Goal: Information Seeking & Learning: Check status

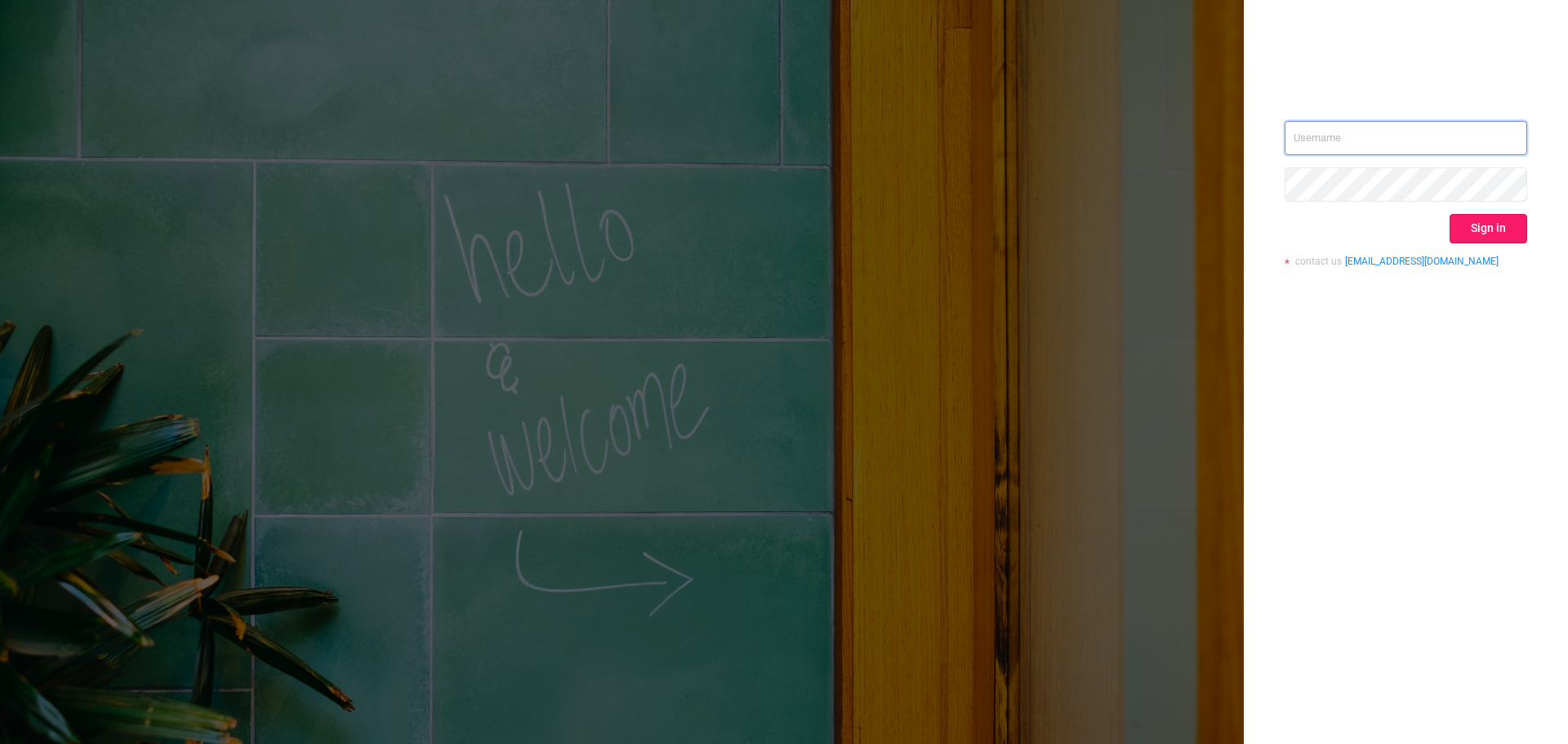
type input "[PERSON_NAME][EMAIL_ADDRESS][DOMAIN_NAME]"
click at [1479, 230] on button "Sign in" at bounding box center [1488, 229] width 78 height 29
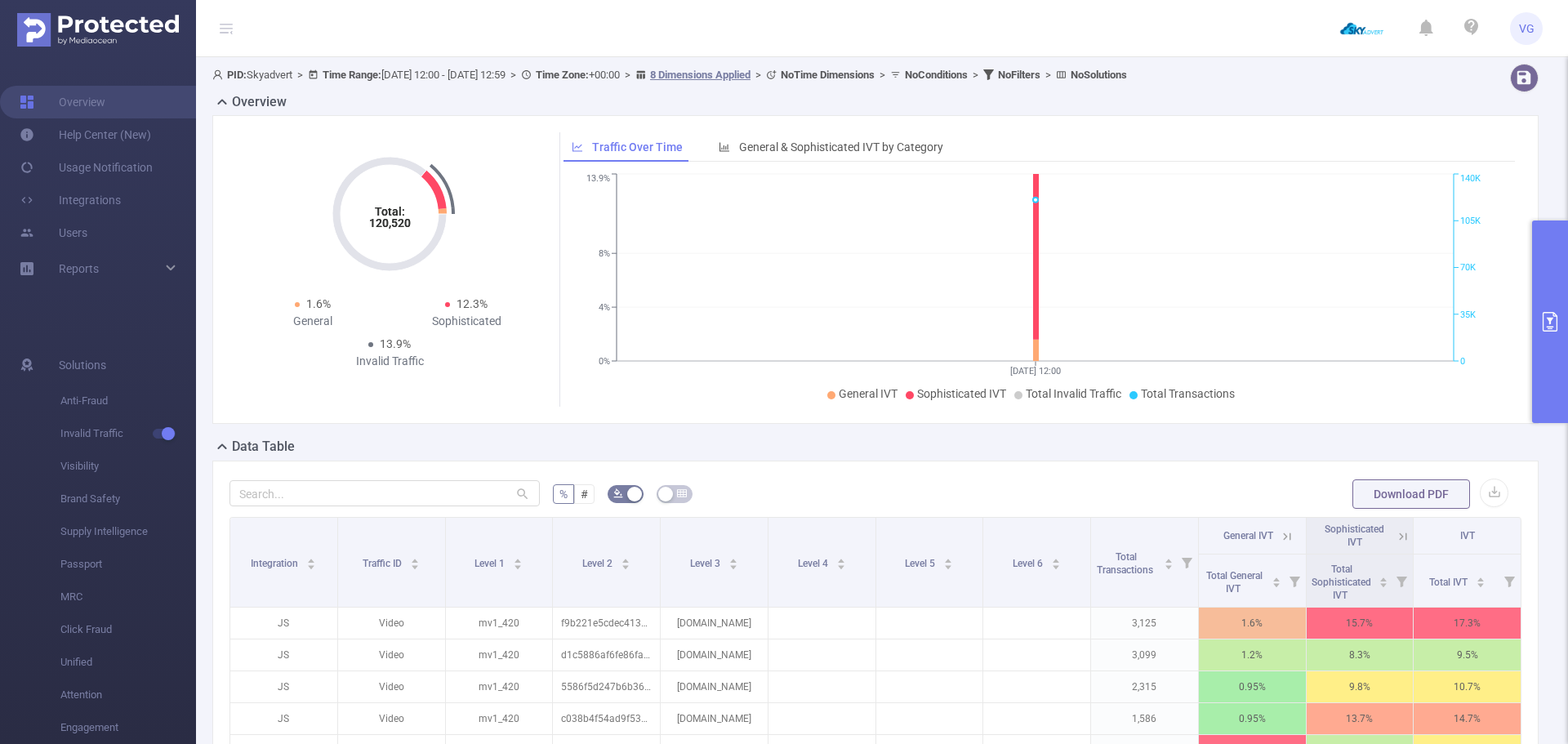
click at [1545, 307] on button "primary" at bounding box center [1549, 322] width 36 height 203
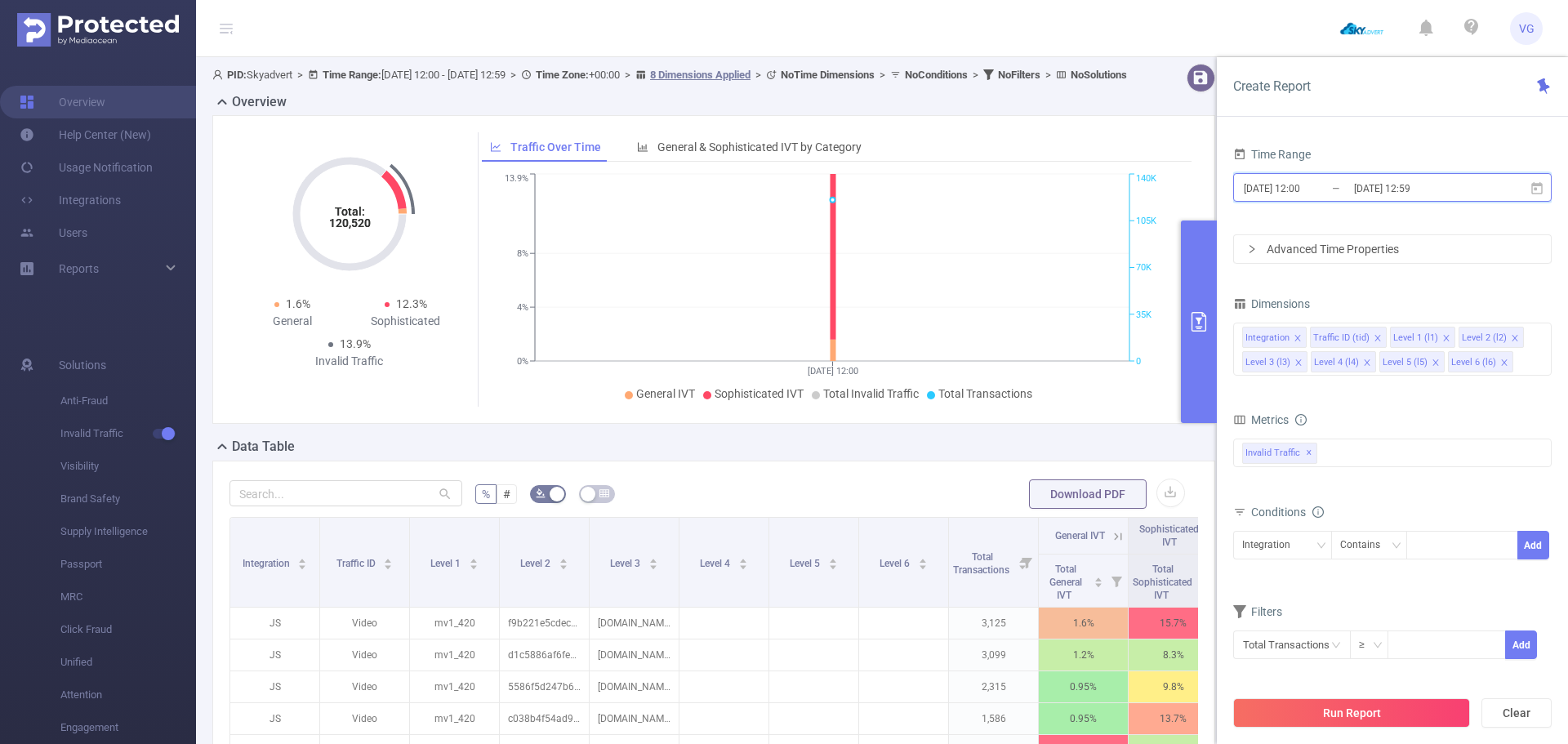
click at [1534, 186] on icon at bounding box center [1537, 189] width 15 height 15
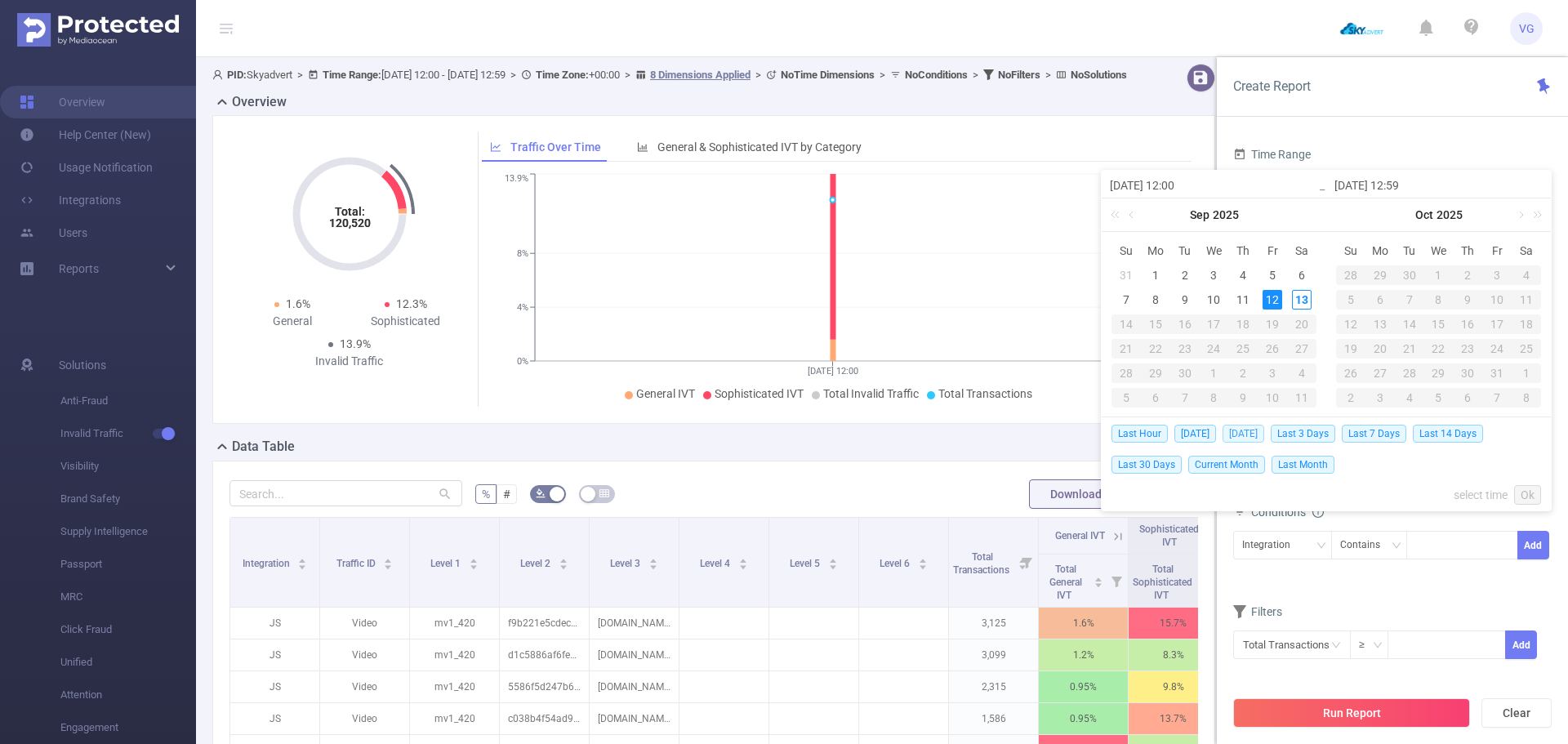
click at [1241, 435] on span "[DATE]" at bounding box center [1243, 434] width 42 height 18
type input "[DATE] 00:00"
type input "[DATE] 23:59"
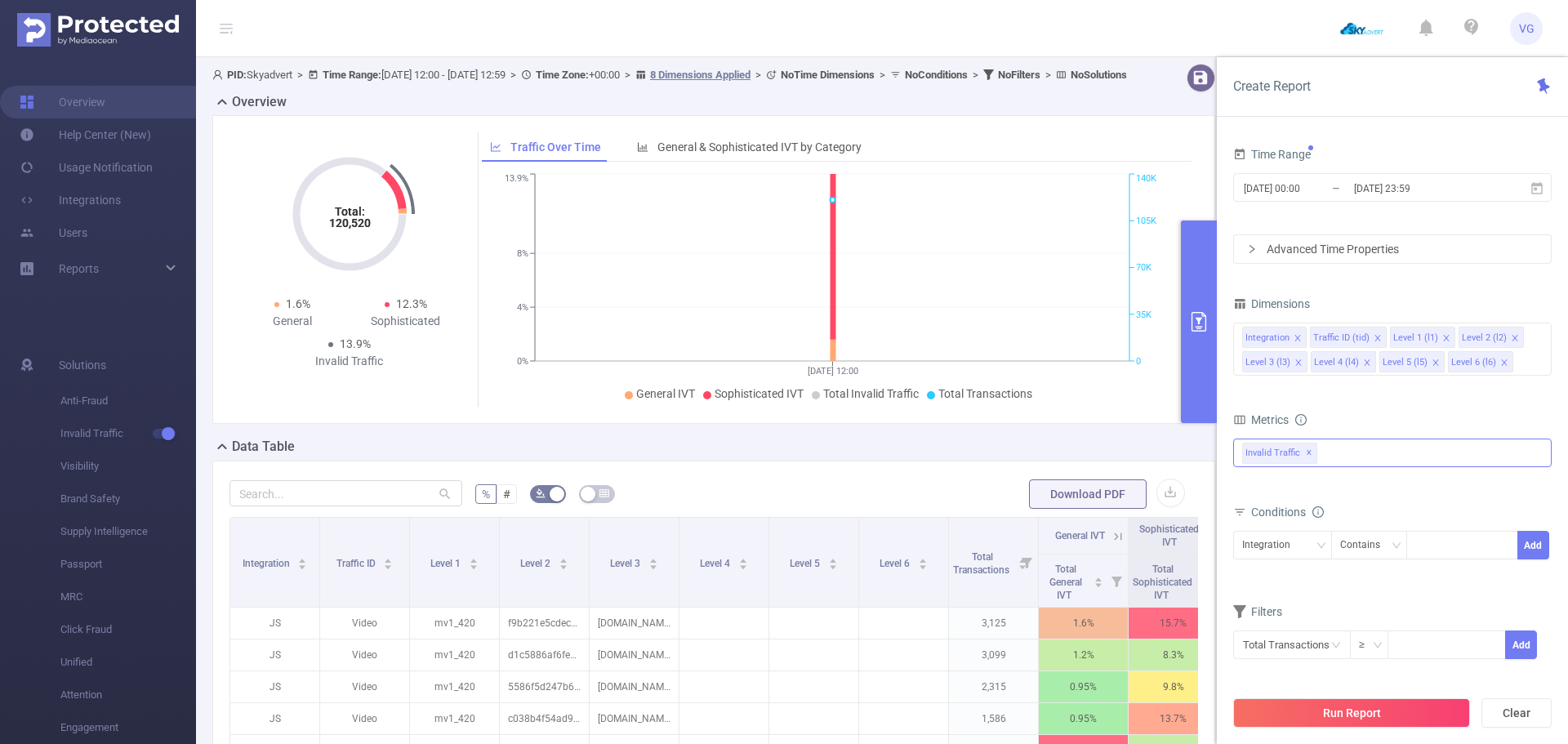
click at [1344, 447] on div "Invalid Traffic ✕" at bounding box center [1393, 453] width 319 height 28
click at [1330, 467] on span "Anti-Fraud" at bounding box center [1409, 460] width 279 height 22
click at [1348, 397] on form "Dimensions Integration Traffic ID (tid) Level 1 (l1) Level 2 (l2) Level 3 (l3) …" at bounding box center [1393, 486] width 319 height 388
click at [1373, 718] on button "Run Report" at bounding box center [1351, 713] width 236 height 29
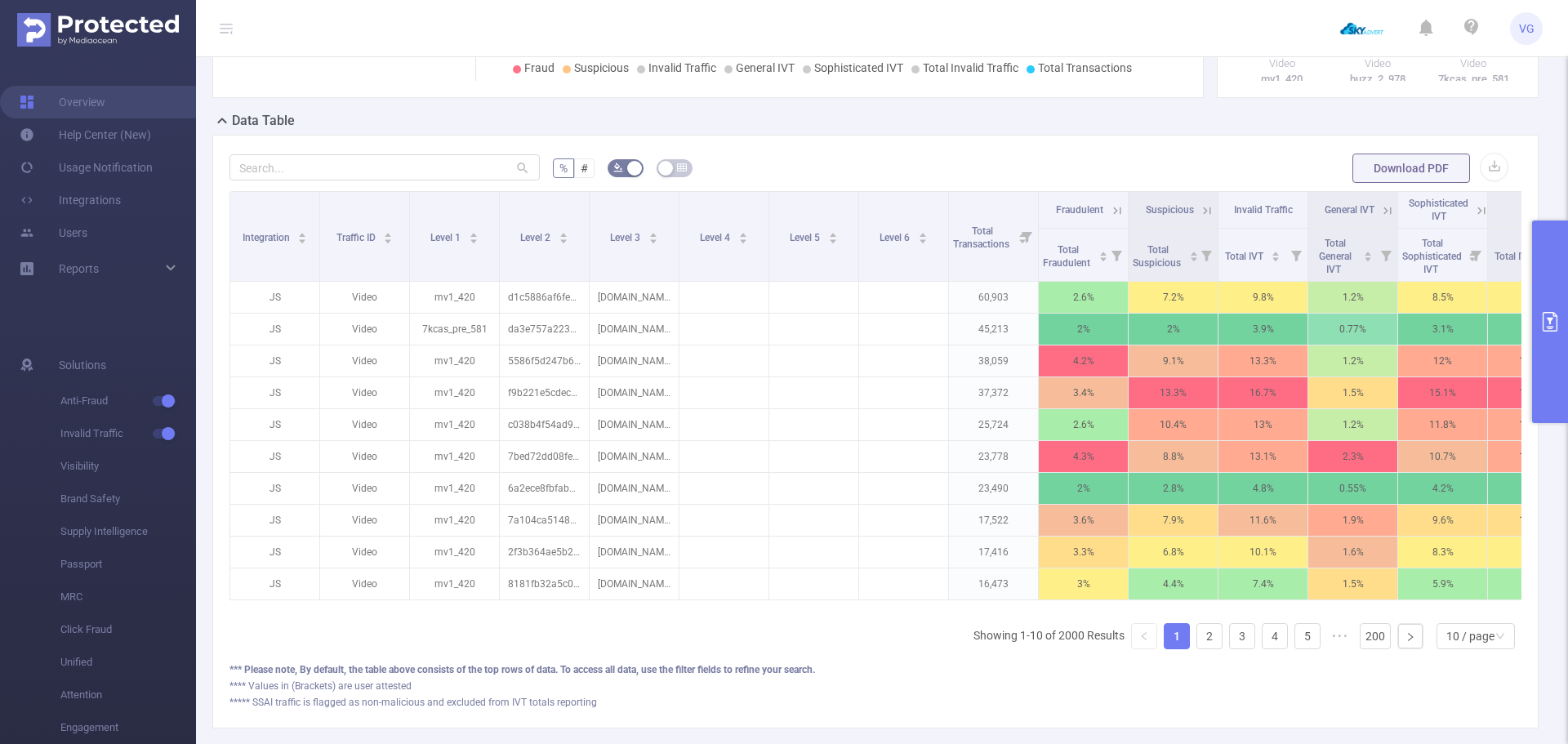
scroll to position [327, 0]
click at [363, 167] on input "text" at bounding box center [384, 167] width 311 height 27
paste input "[DOMAIN_NAME]"
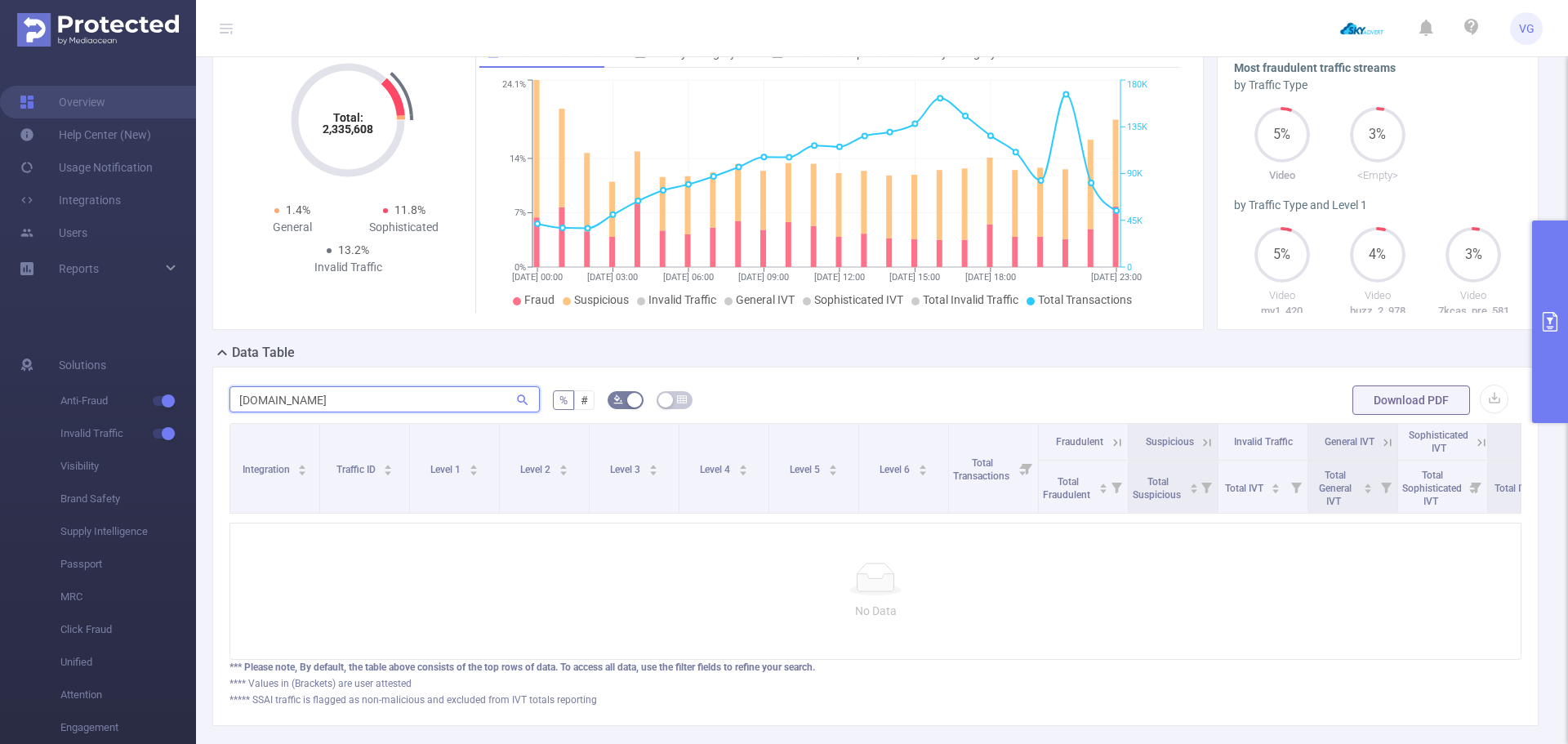
scroll to position [23, 0]
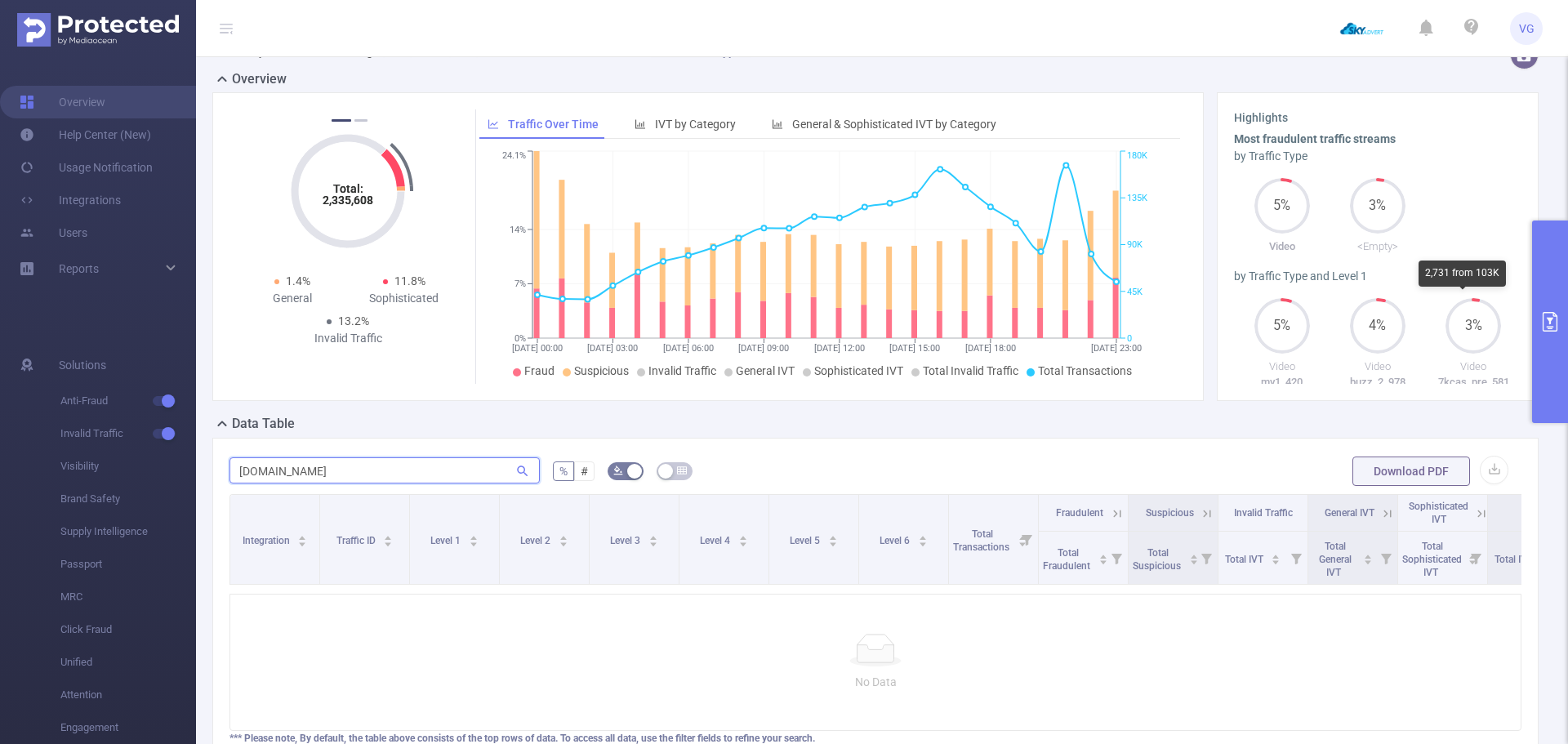
type input "[DOMAIN_NAME]"
click at [1544, 316] on icon "primary" at bounding box center [1550, 322] width 19 height 19
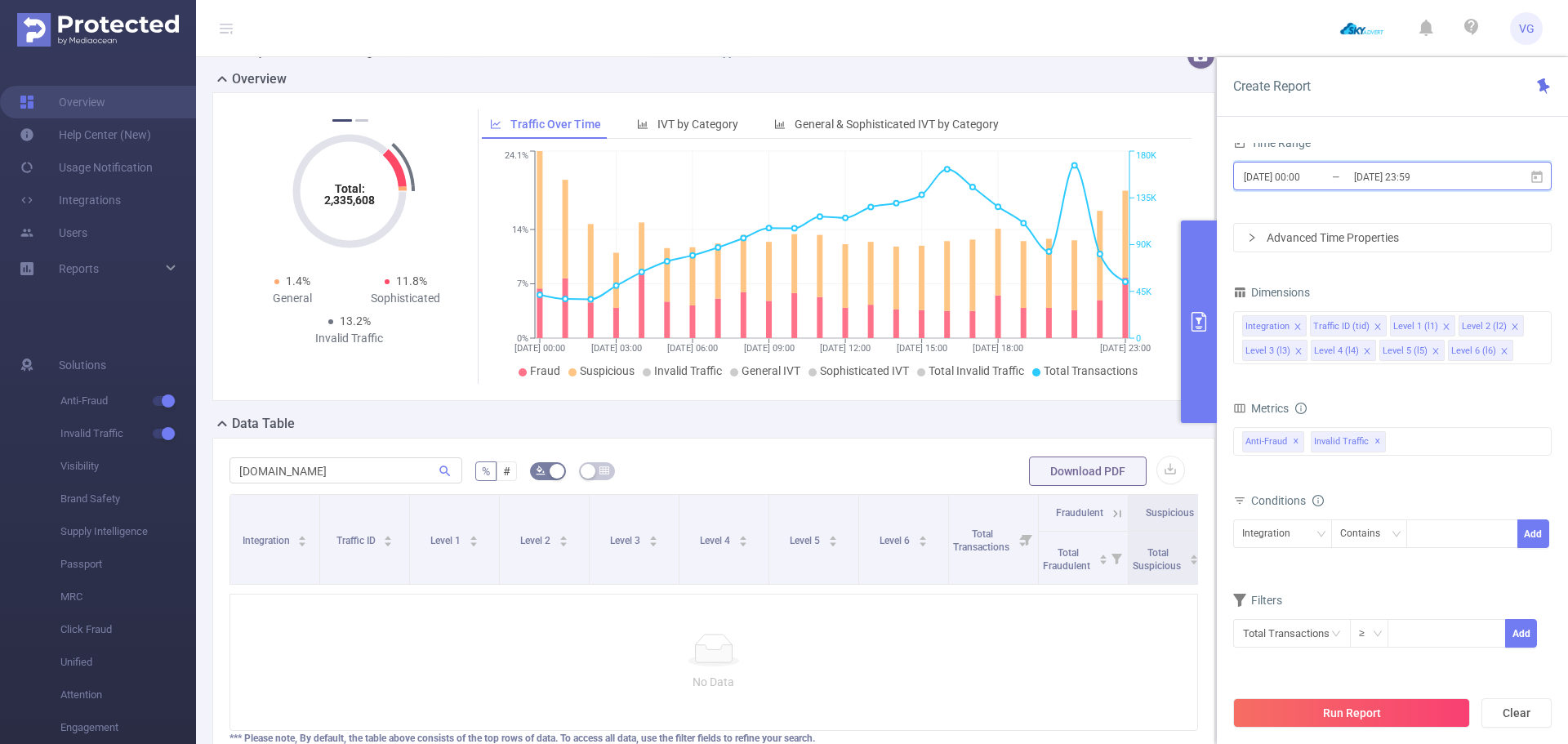
click at [1541, 182] on icon at bounding box center [1536, 176] width 12 height 12
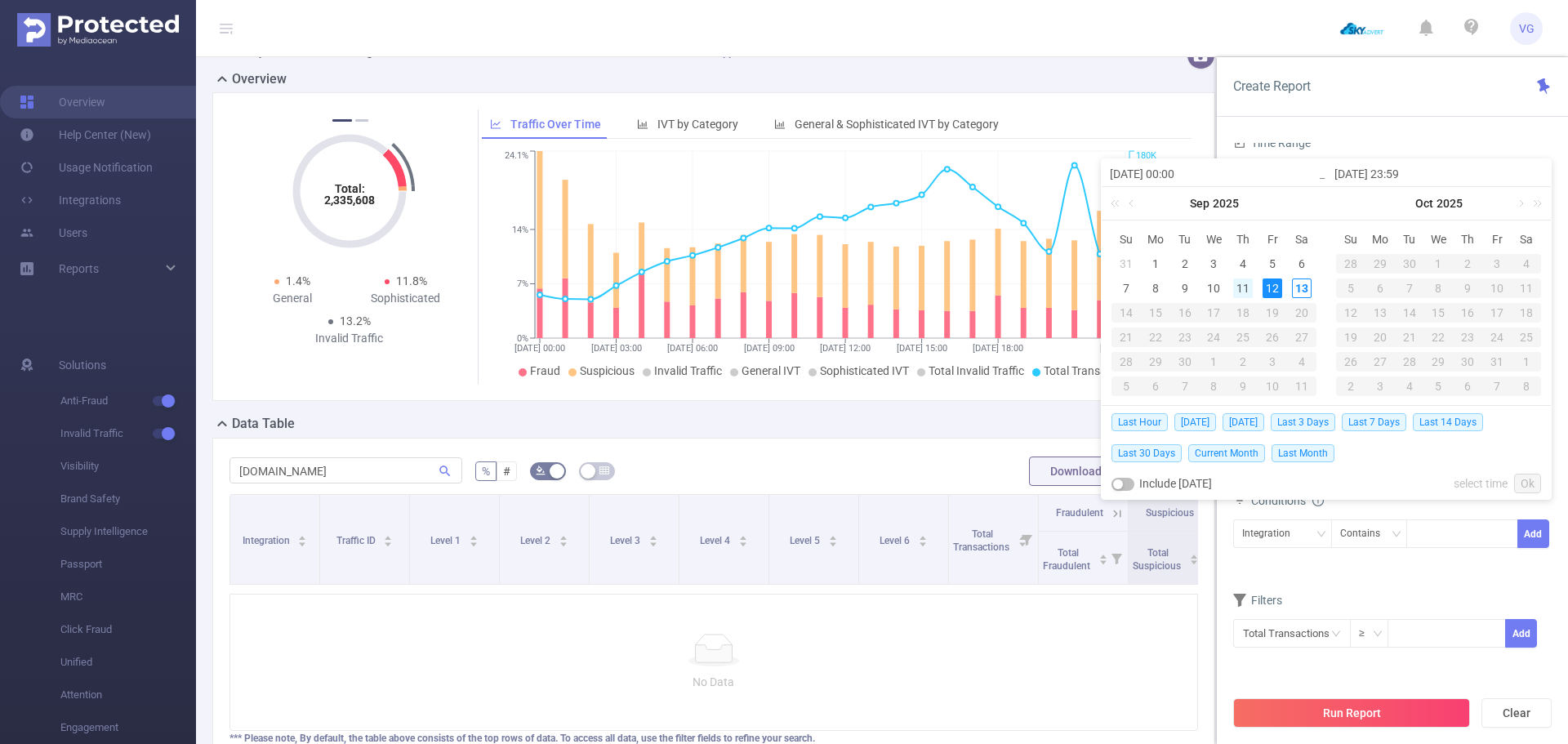
click at [1247, 283] on div "11" at bounding box center [1243, 289] width 19 height 19
click at [1244, 289] on div "11" at bounding box center [1243, 289] width 19 height 19
type input "[DATE] 00:00"
type input "[DATE] 23:59"
type input "[DATE] 00:00"
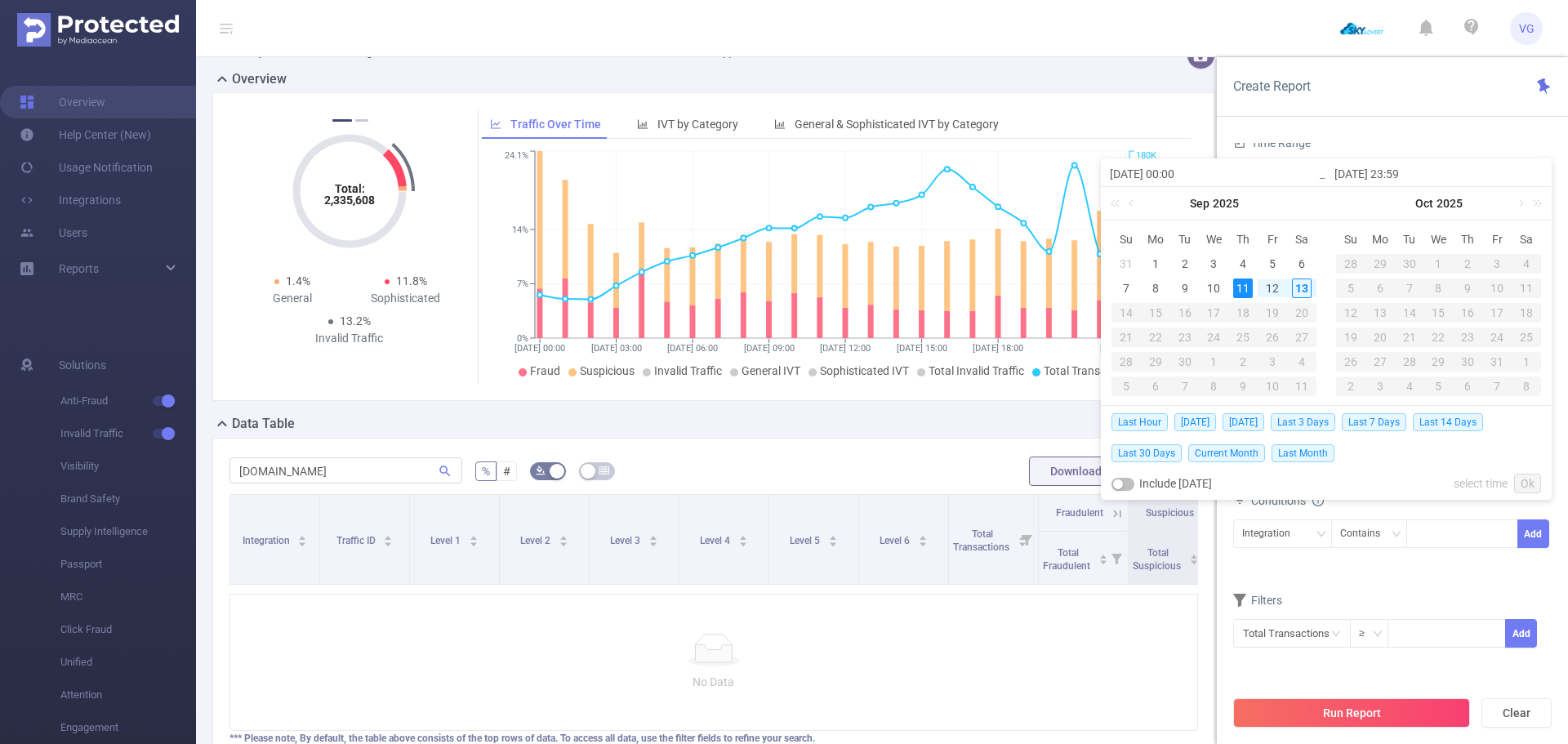
type input "[DATE] 23:59"
click at [1528, 485] on link "Ok" at bounding box center [1527, 484] width 27 height 19
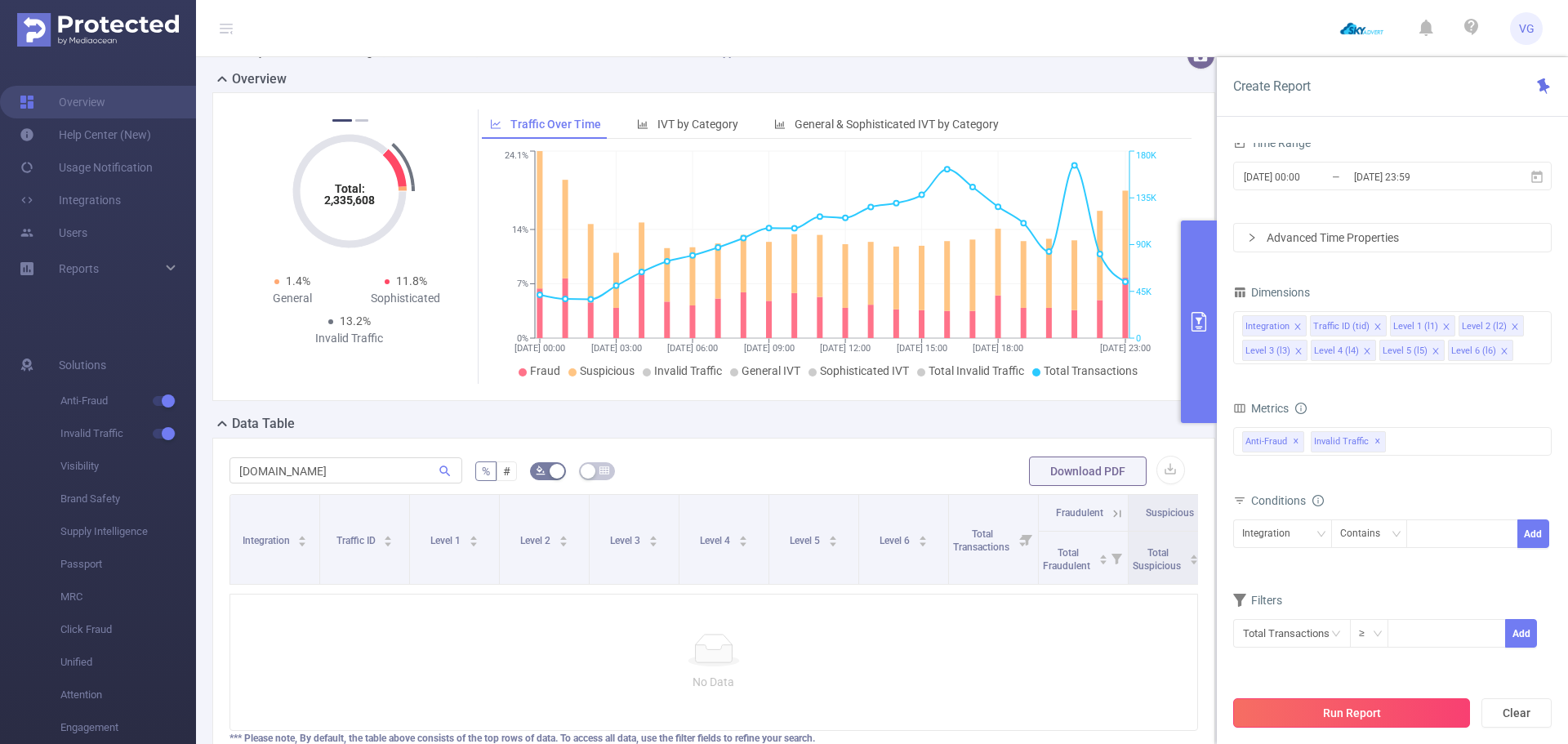
click at [1344, 710] on button "Run Report" at bounding box center [1351, 713] width 236 height 29
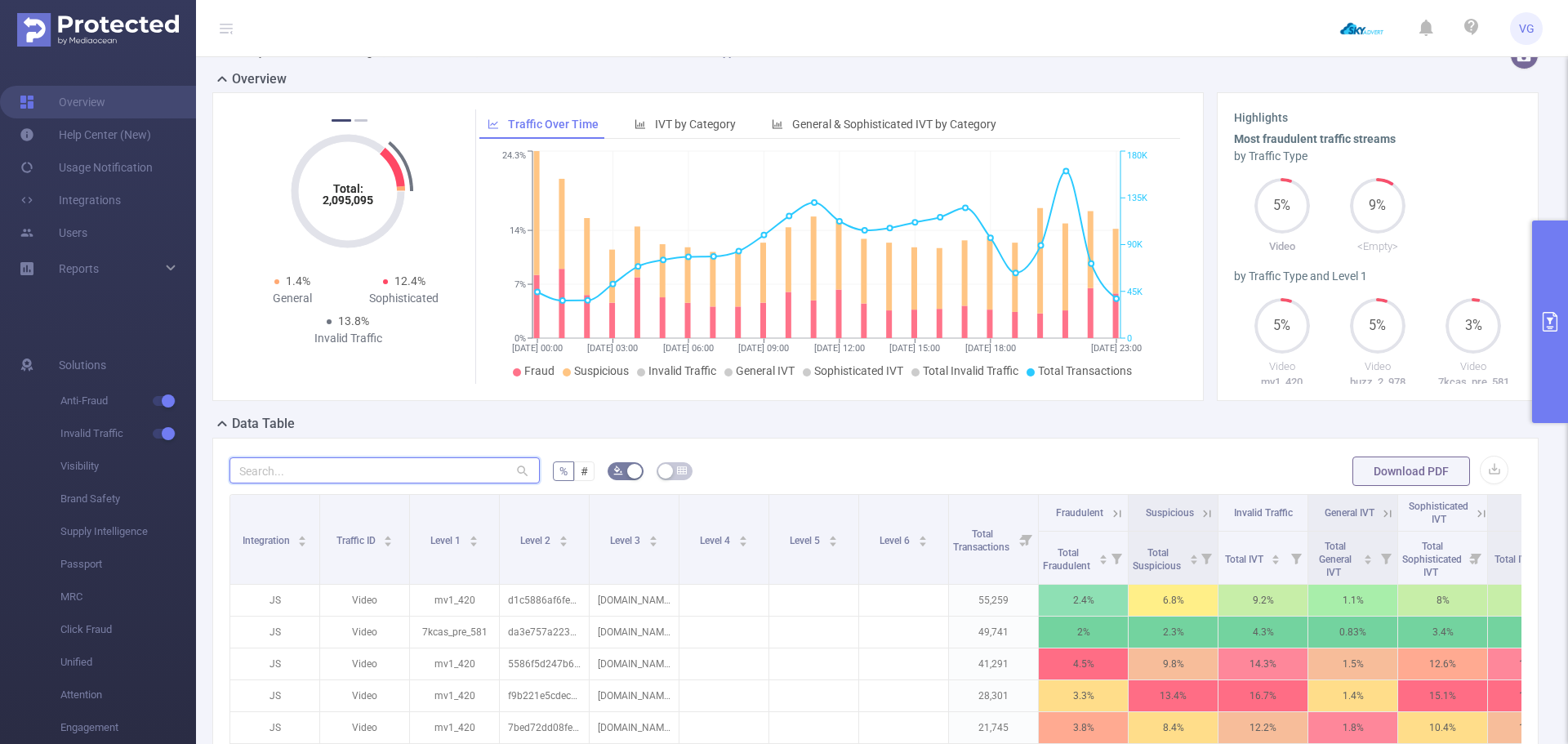
click at [459, 478] on input "text" at bounding box center [384, 471] width 311 height 27
paste input "[DOMAIN_NAME]"
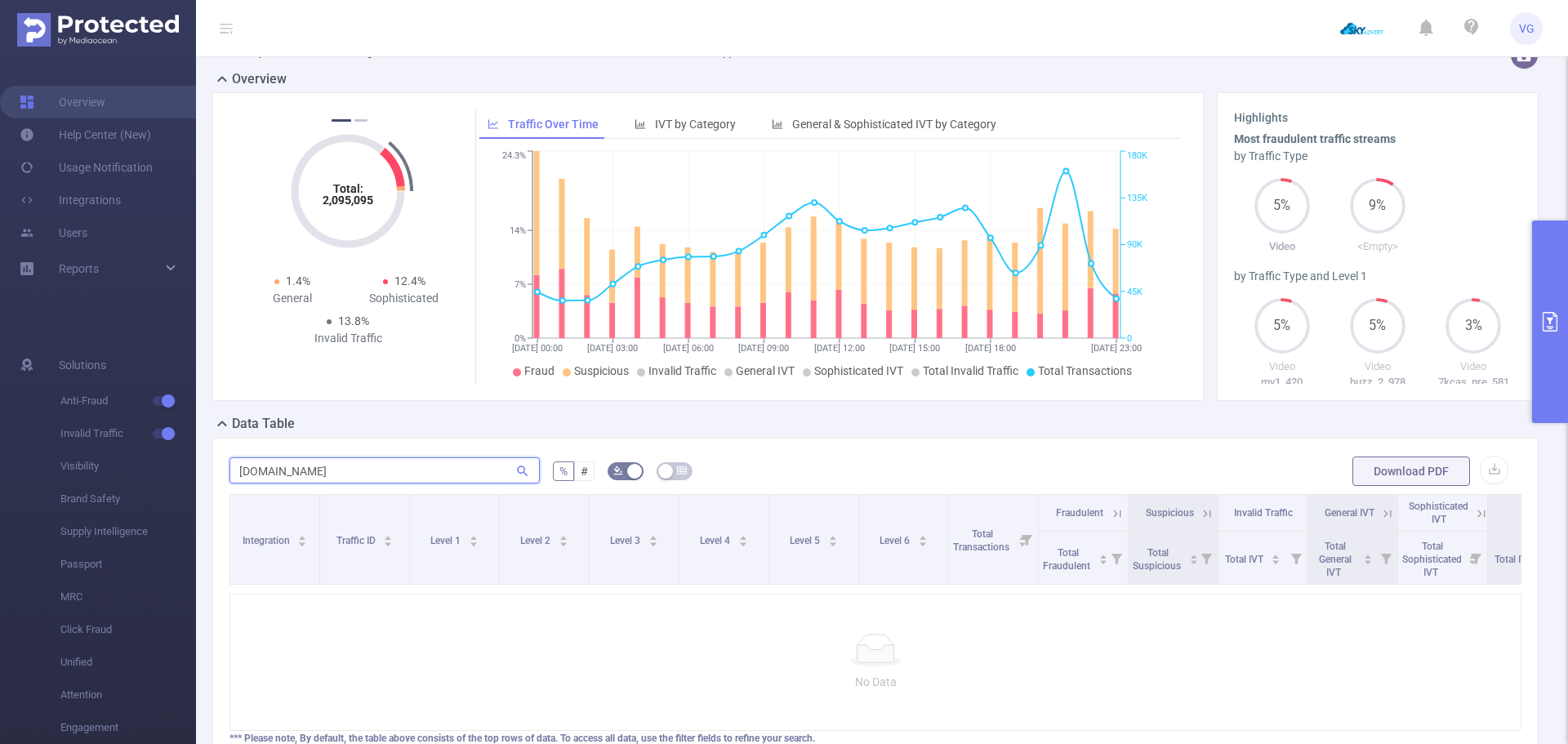
scroll to position [186, 0]
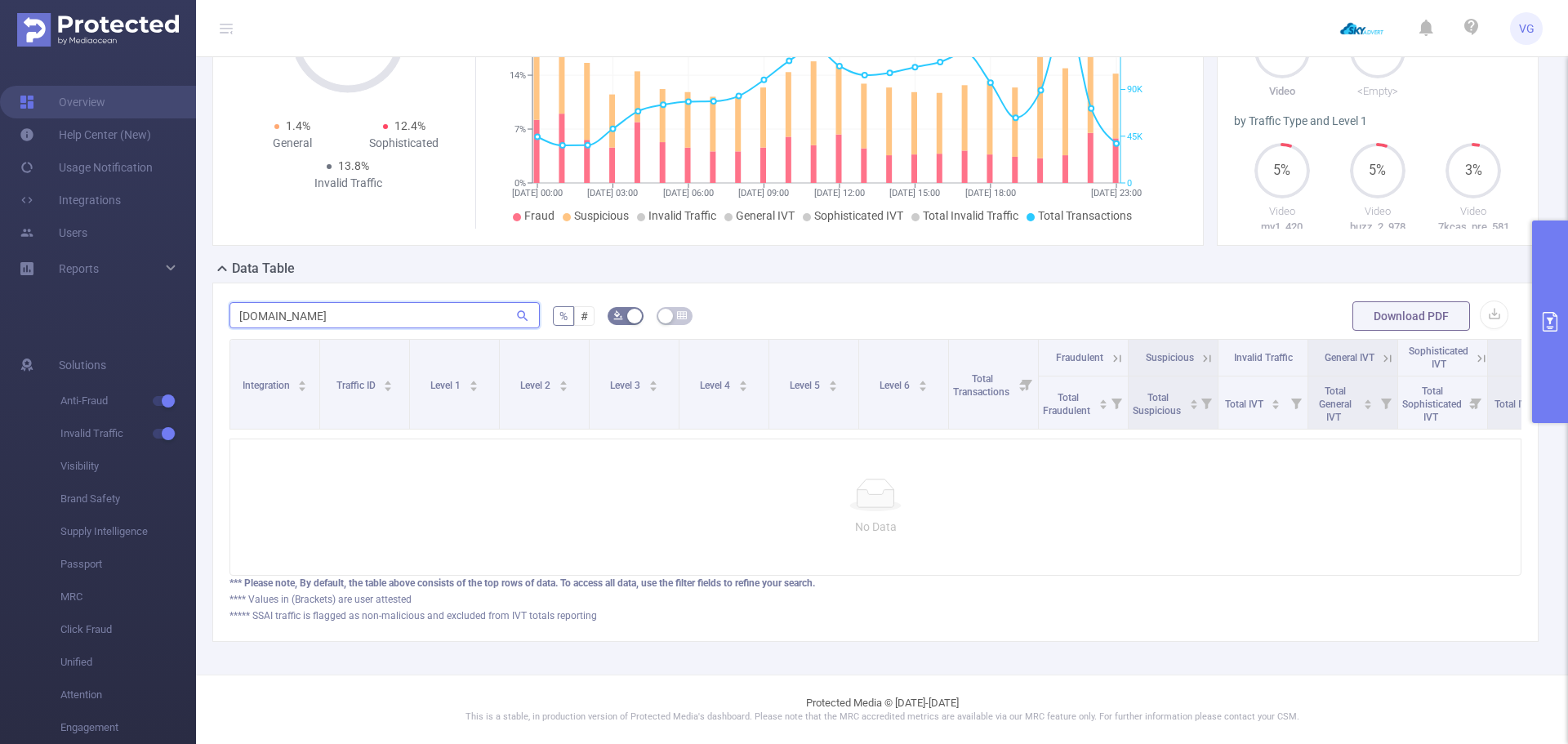
click at [240, 309] on input "[DOMAIN_NAME]" at bounding box center [384, 315] width 311 height 27
click at [348, 320] on div "[DOMAIN_NAME]" at bounding box center [384, 316] width 311 height 33
click at [349, 302] on input "[DOMAIN_NAME]" at bounding box center [384, 315] width 311 height 27
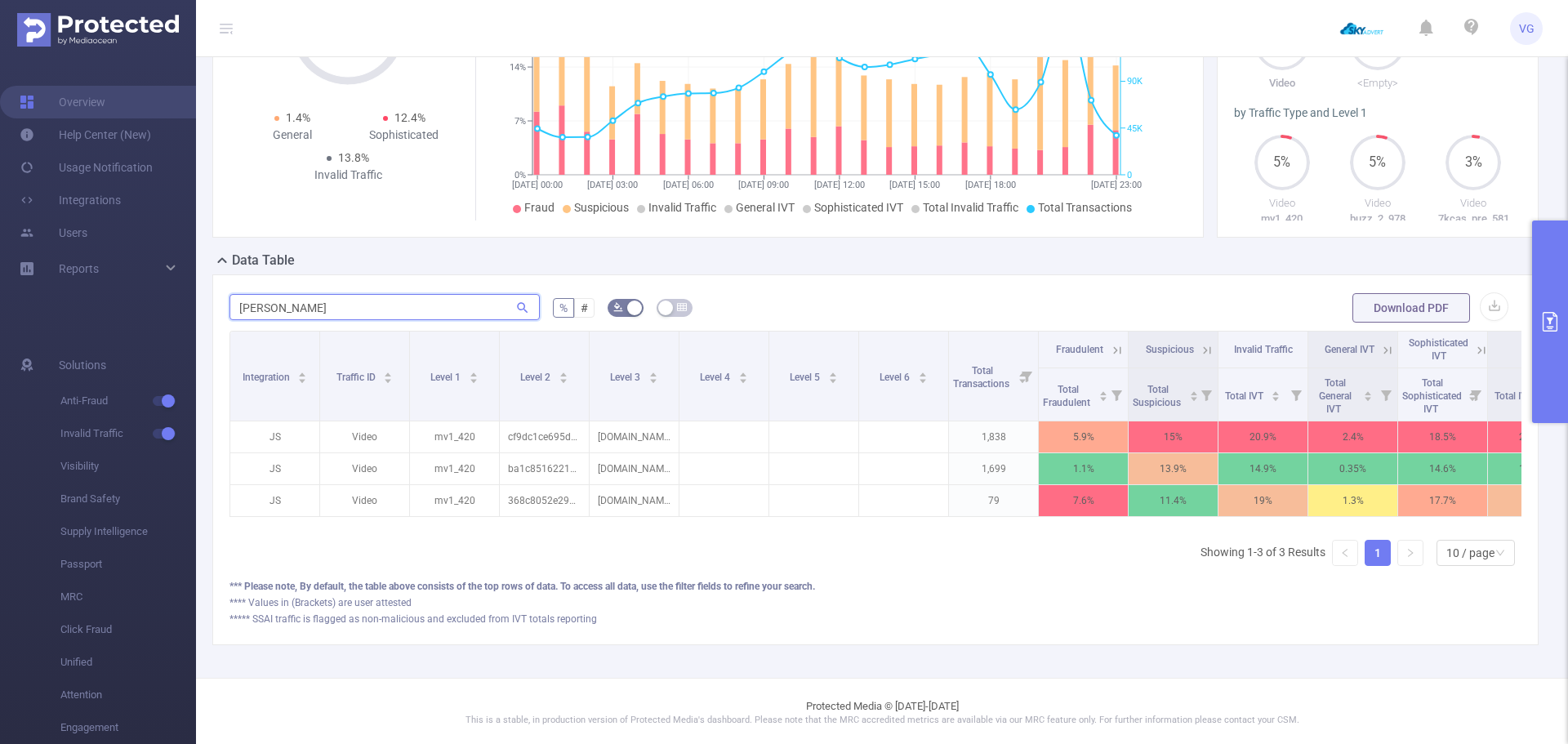
type input "[PERSON_NAME]"
click at [1549, 341] on button "primary" at bounding box center [1549, 322] width 36 height 203
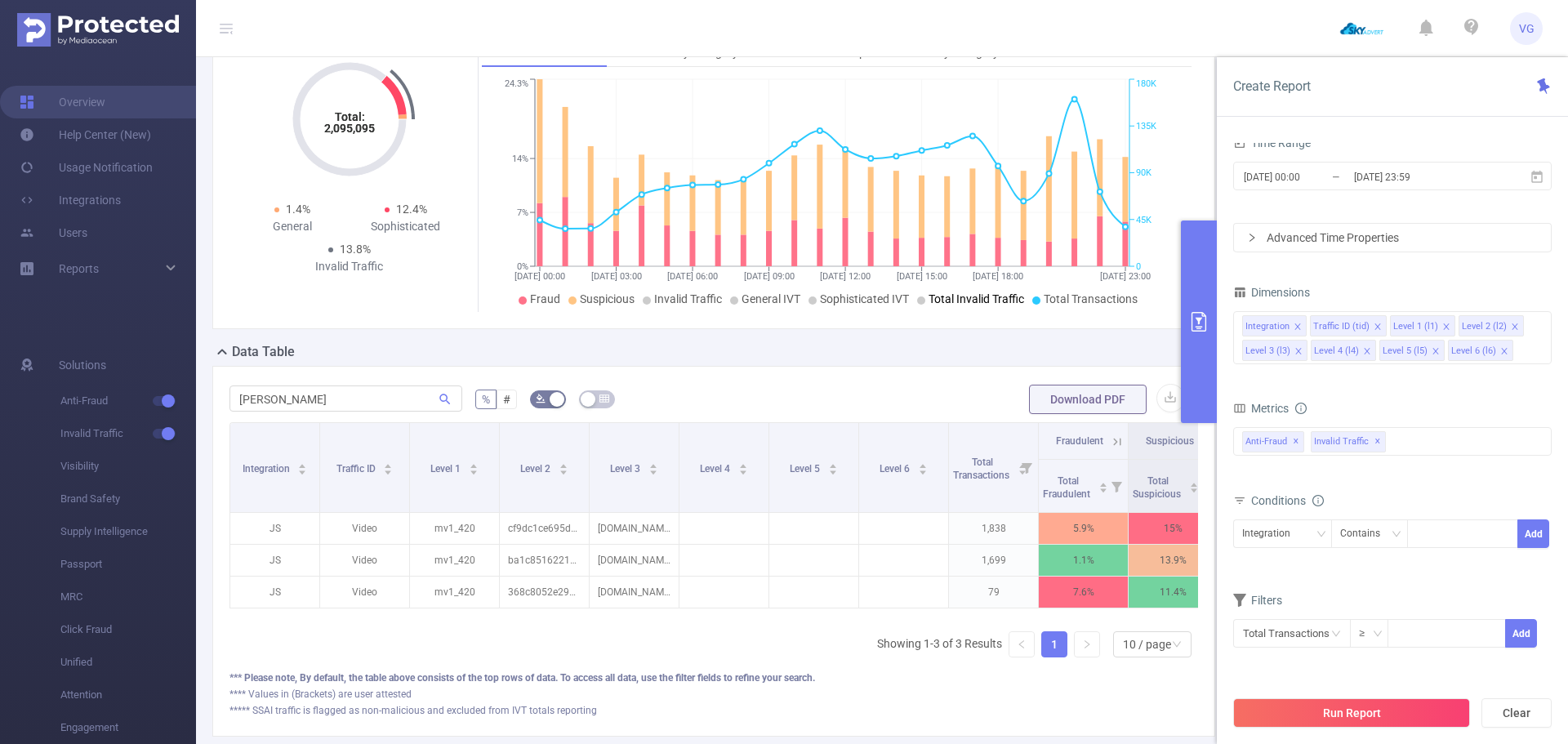
scroll to position [0, 0]
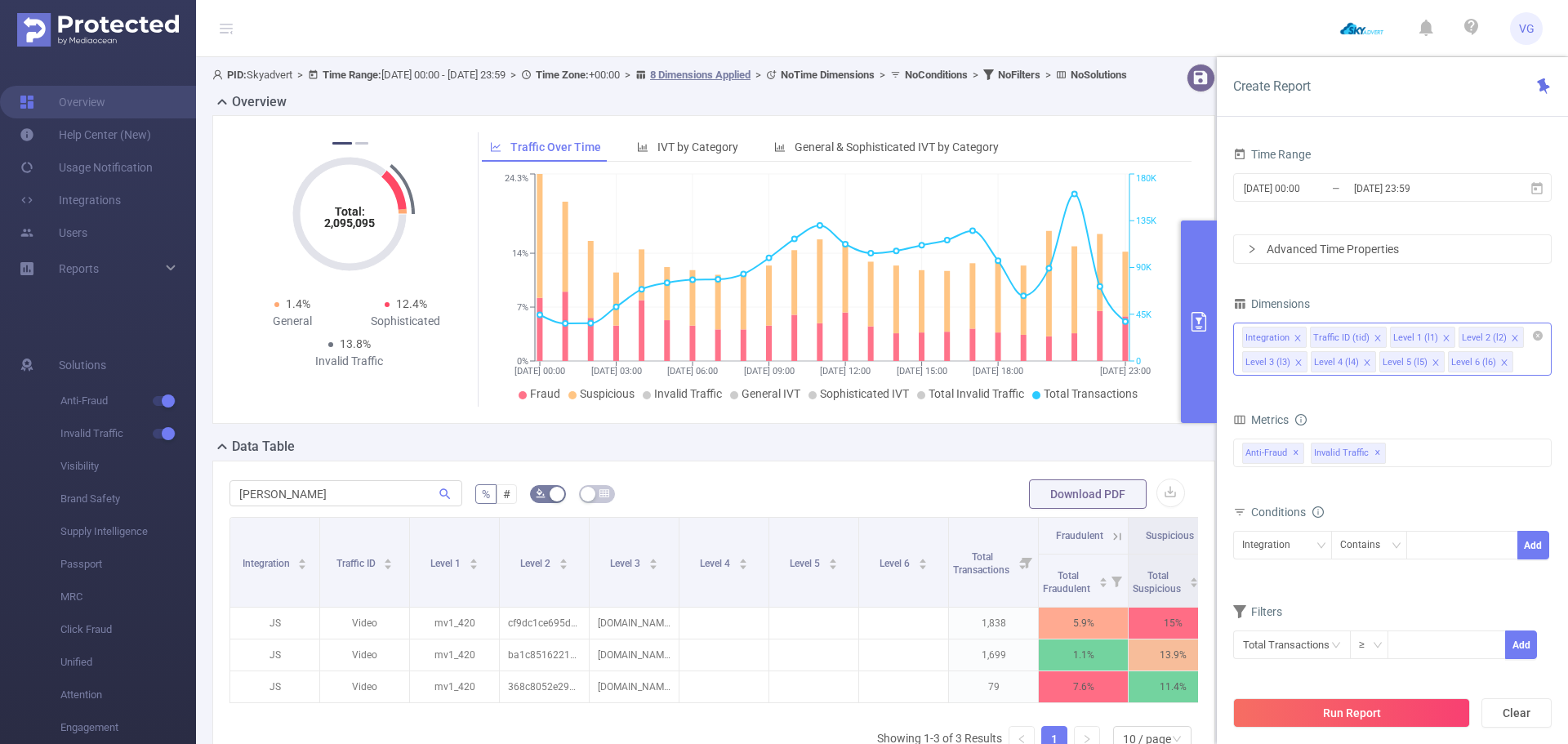
click at [1295, 336] on icon "icon: close" at bounding box center [1297, 337] width 8 height 8
click at [1295, 336] on div "Traffic ID (tid)" at bounding box center [1274, 338] width 57 height 21
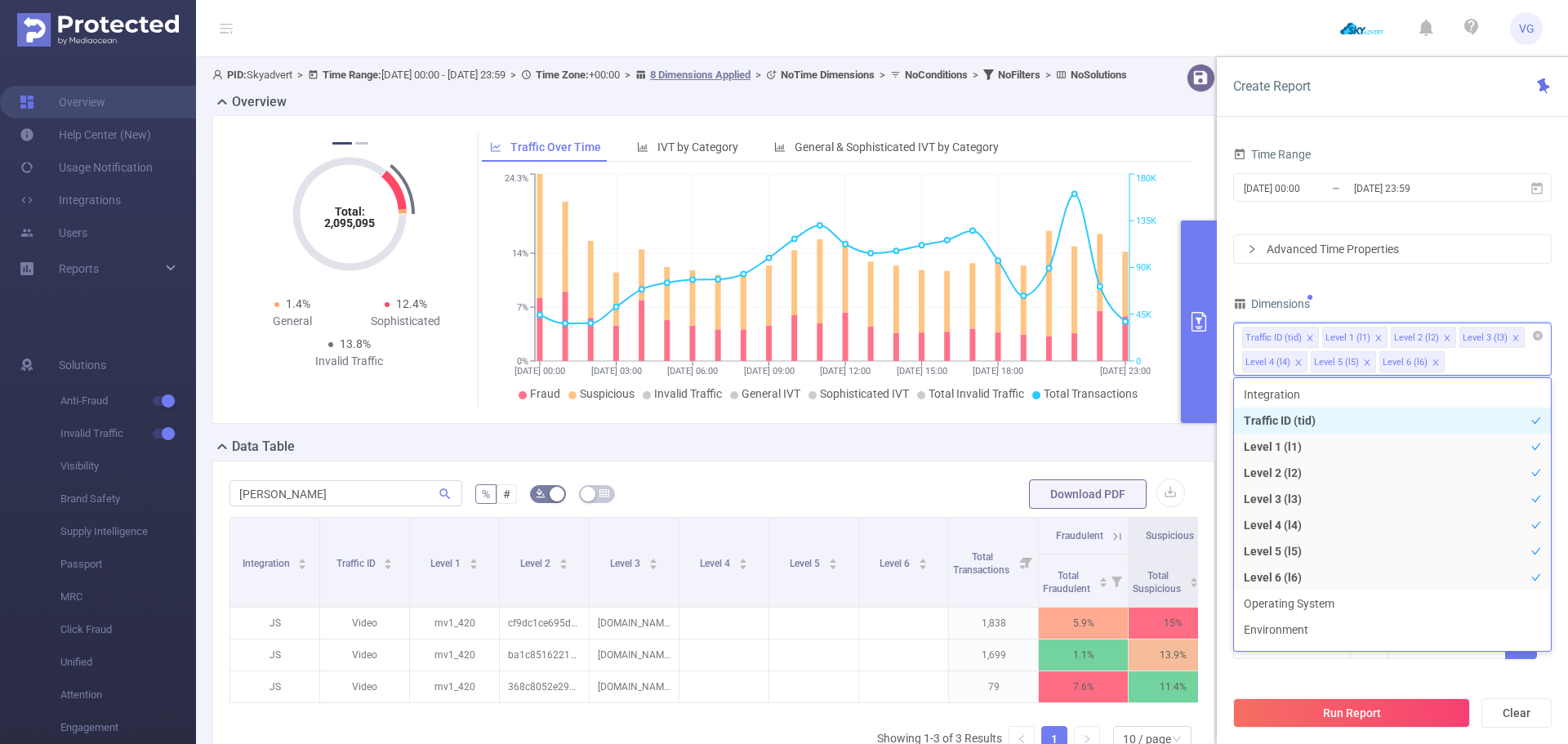
click at [1306, 334] on icon "icon: close" at bounding box center [1309, 337] width 8 height 8
click at [1297, 335] on icon "icon: close" at bounding box center [1298, 337] width 5 height 5
click at [1433, 335] on icon "icon: close" at bounding box center [1435, 337] width 5 height 5
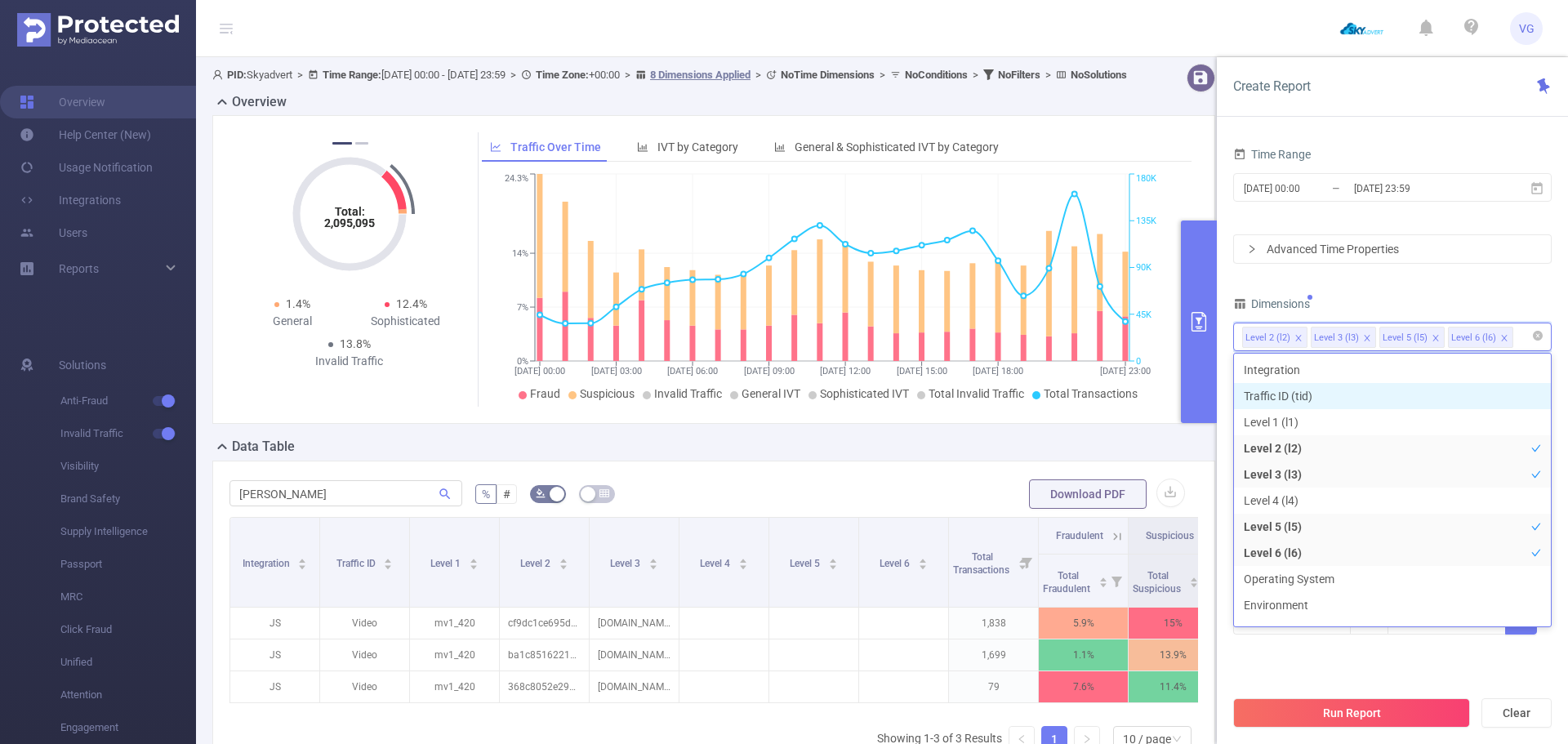
click at [1433, 335] on icon "icon: close" at bounding box center [1435, 337] width 5 height 5
click at [1428, 304] on div "Dimensions" at bounding box center [1393, 306] width 319 height 27
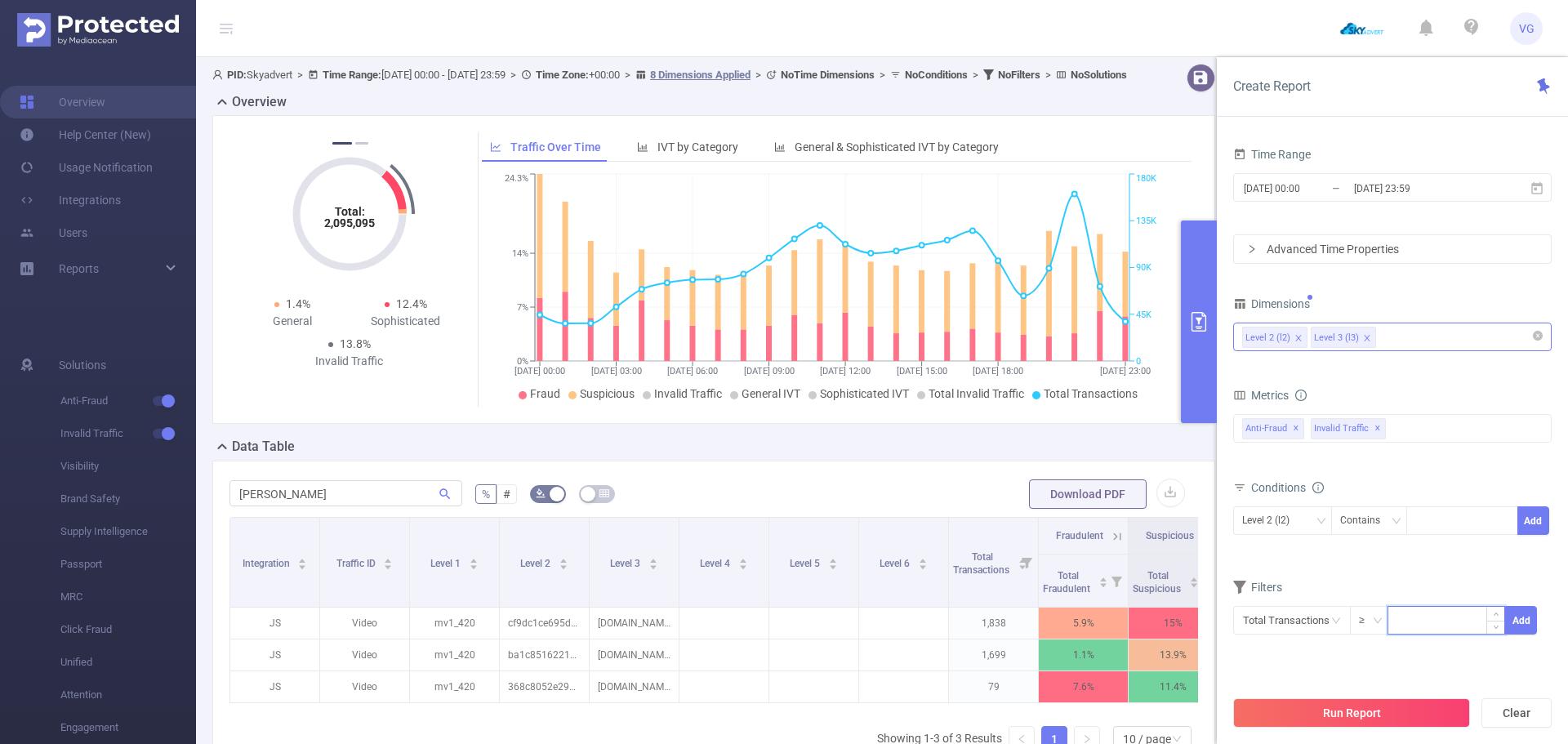
click at [1413, 620] on input at bounding box center [1446, 619] width 116 height 25
click at [1314, 614] on input "text" at bounding box center [1292, 620] width 118 height 28
click at [1467, 571] on form "Dimensions Level 2 (l2) Level 3 (l3) Metrics bp_total bp_adult bp_arms bp_crime…" at bounding box center [1393, 474] width 319 height 363
click at [1318, 518] on icon "icon: down" at bounding box center [1320, 521] width 8 height 5
click at [1284, 579] on li "Level 3 (l3)" at bounding box center [1283, 578] width 99 height 27
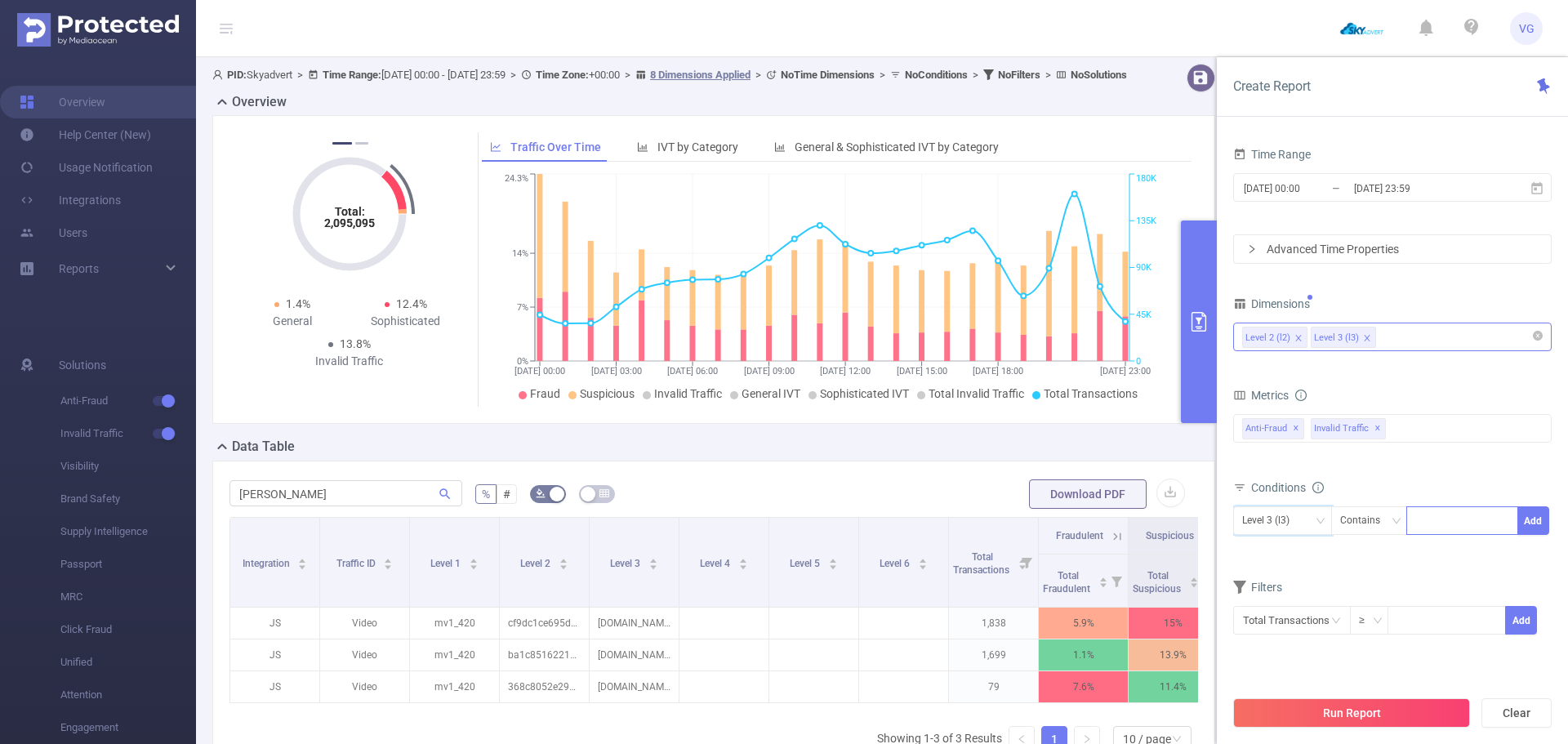
click at [1438, 522] on div at bounding box center [1462, 521] width 94 height 27
paste input "[DOMAIN_NAME]"
type input "[DOMAIN_NAME]"
click at [1456, 561] on li "[DOMAIN_NAME]" at bounding box center [1467, 552] width 123 height 27
click at [1433, 449] on div "bp_total bp_adult bp_arms bp_crime bp_death_injury_military bp_piracy bp_hate_a…" at bounding box center [1393, 438] width 319 height 48
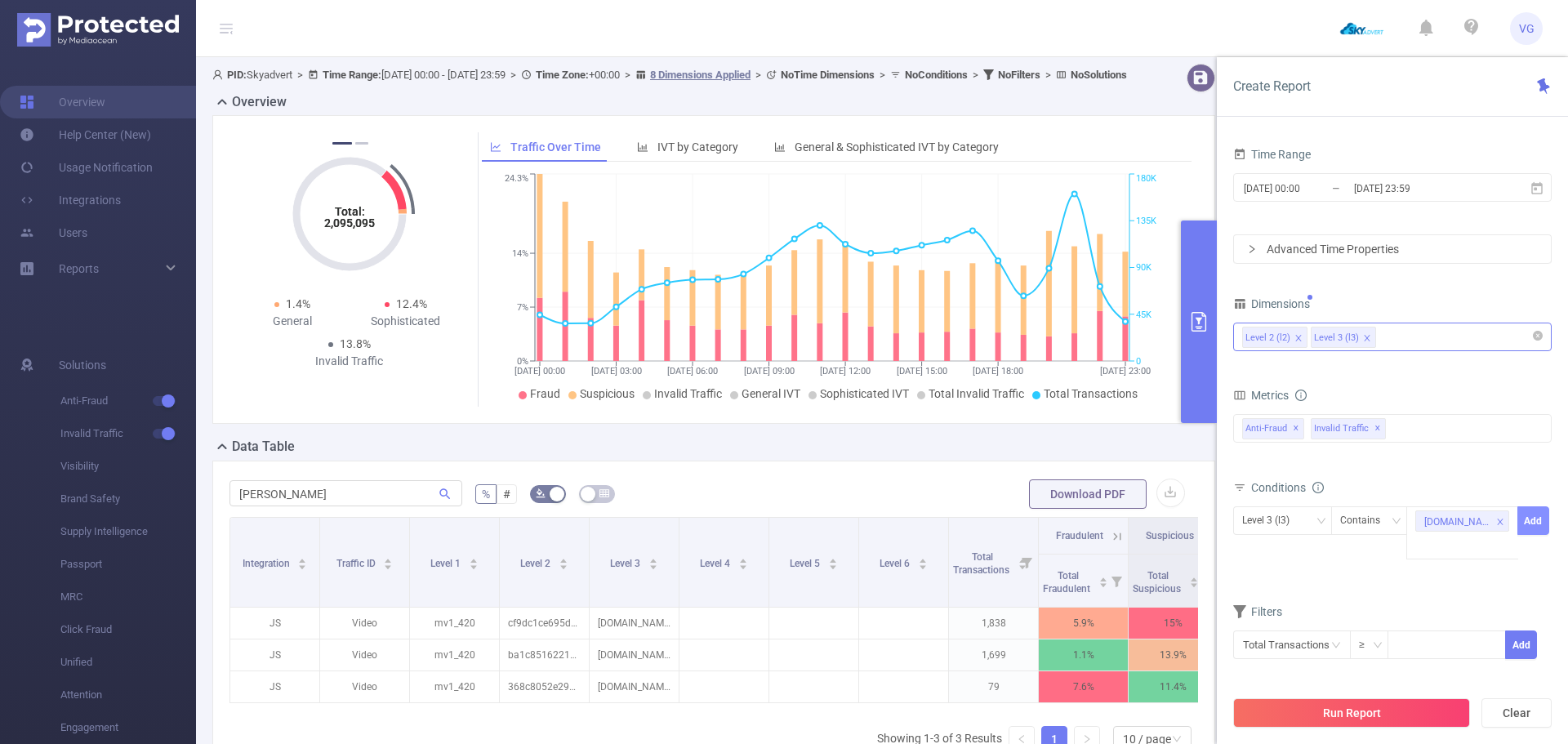
click at [1541, 520] on button "Add" at bounding box center [1533, 521] width 32 height 28
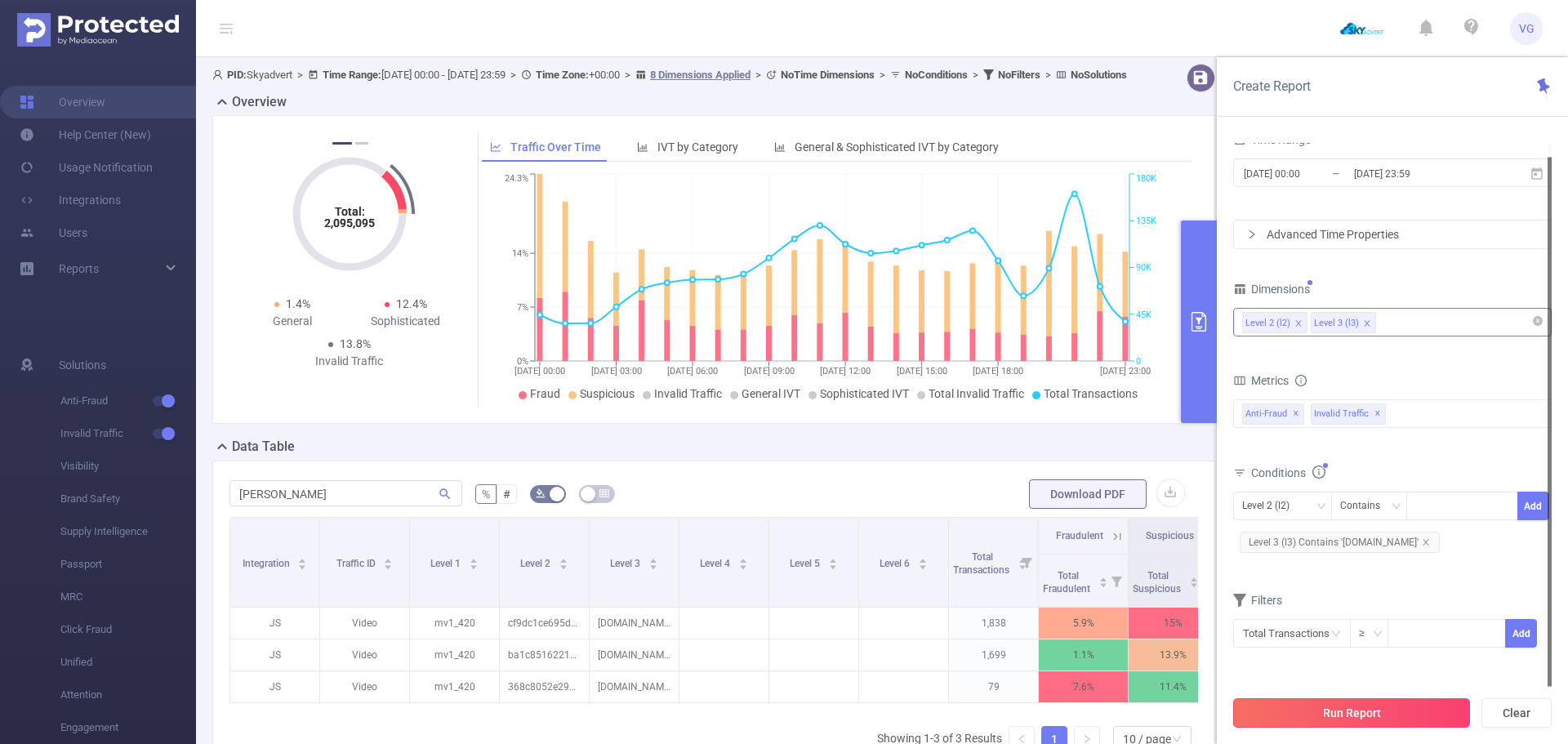
click at [1372, 709] on button "Run Report" at bounding box center [1351, 713] width 236 height 29
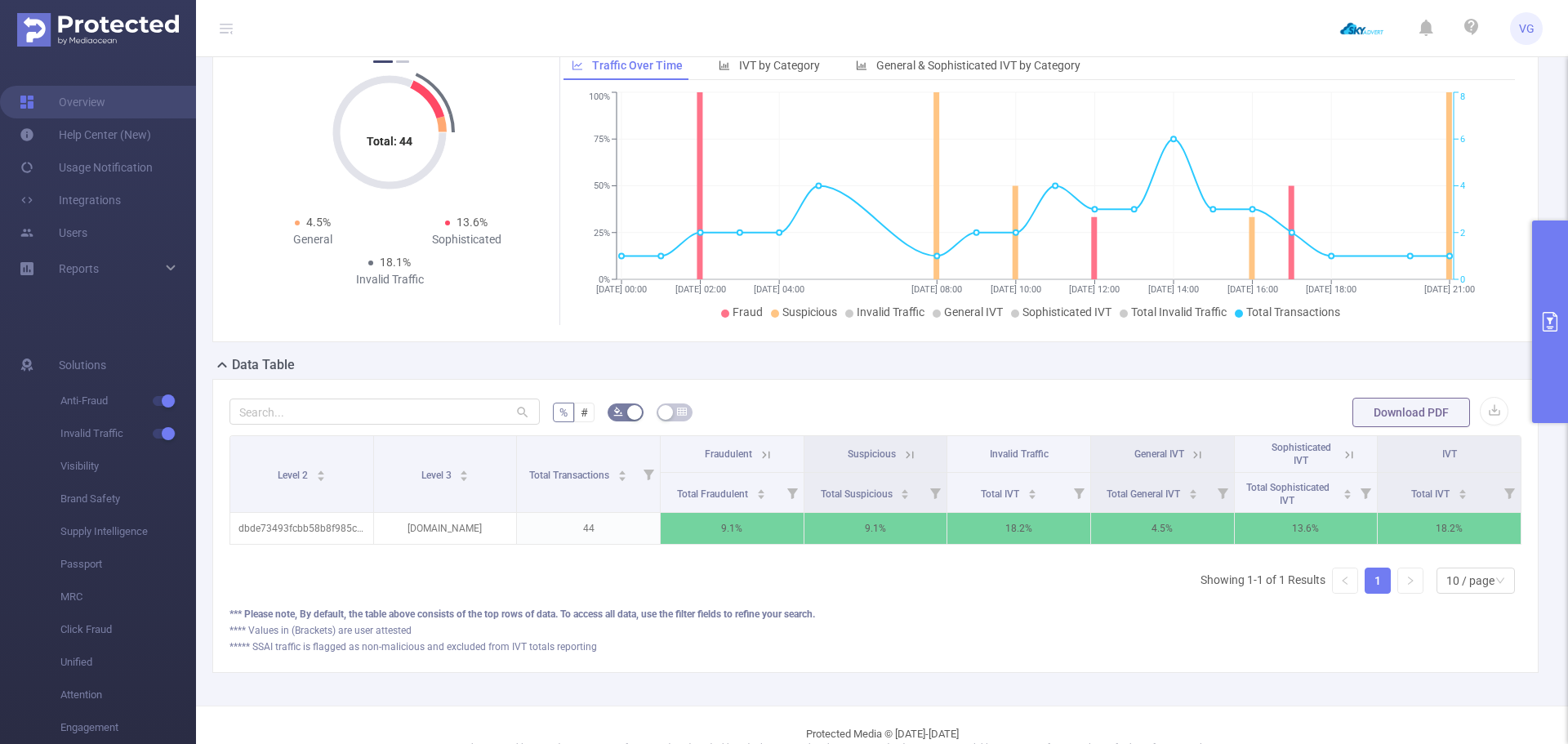
click at [1562, 279] on button "primary" at bounding box center [1549, 322] width 36 height 203
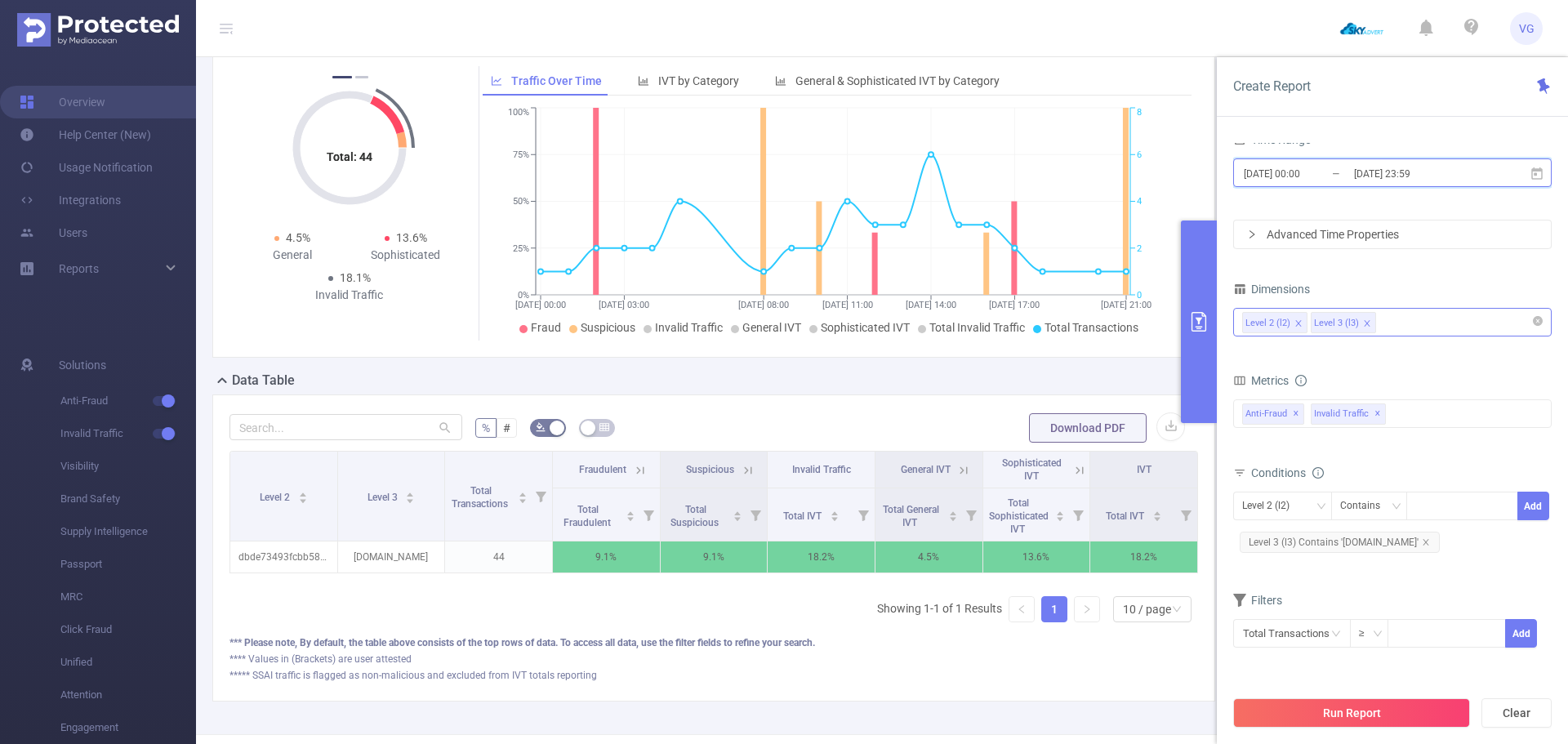
click at [1534, 175] on icon at bounding box center [1537, 174] width 15 height 15
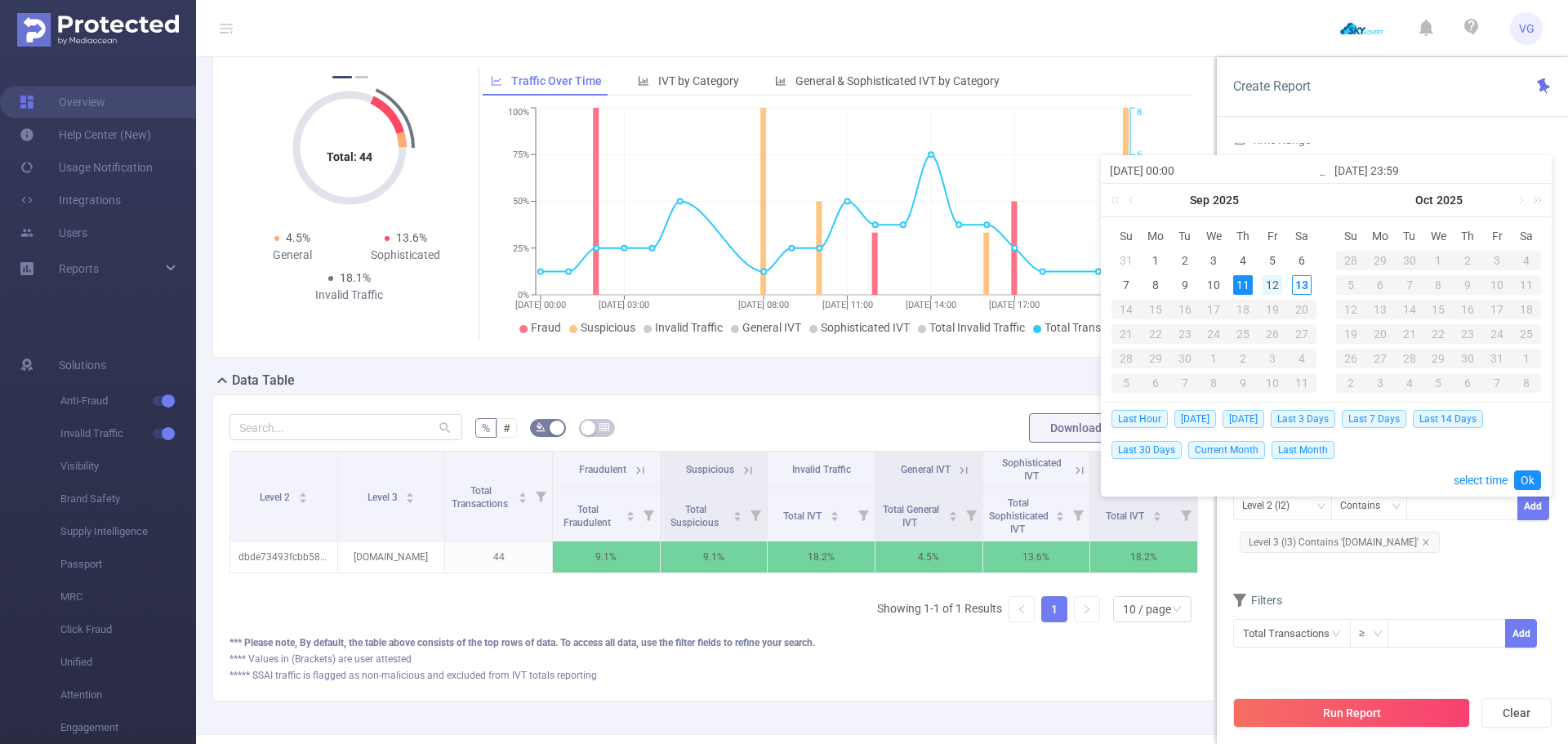
click at [1272, 281] on div "12" at bounding box center [1272, 285] width 19 height 19
click at [1272, 284] on div "12" at bounding box center [1272, 285] width 19 height 19
type input "[DATE] 00:00"
type input "[DATE] 23:59"
type input "[DATE] 00:00"
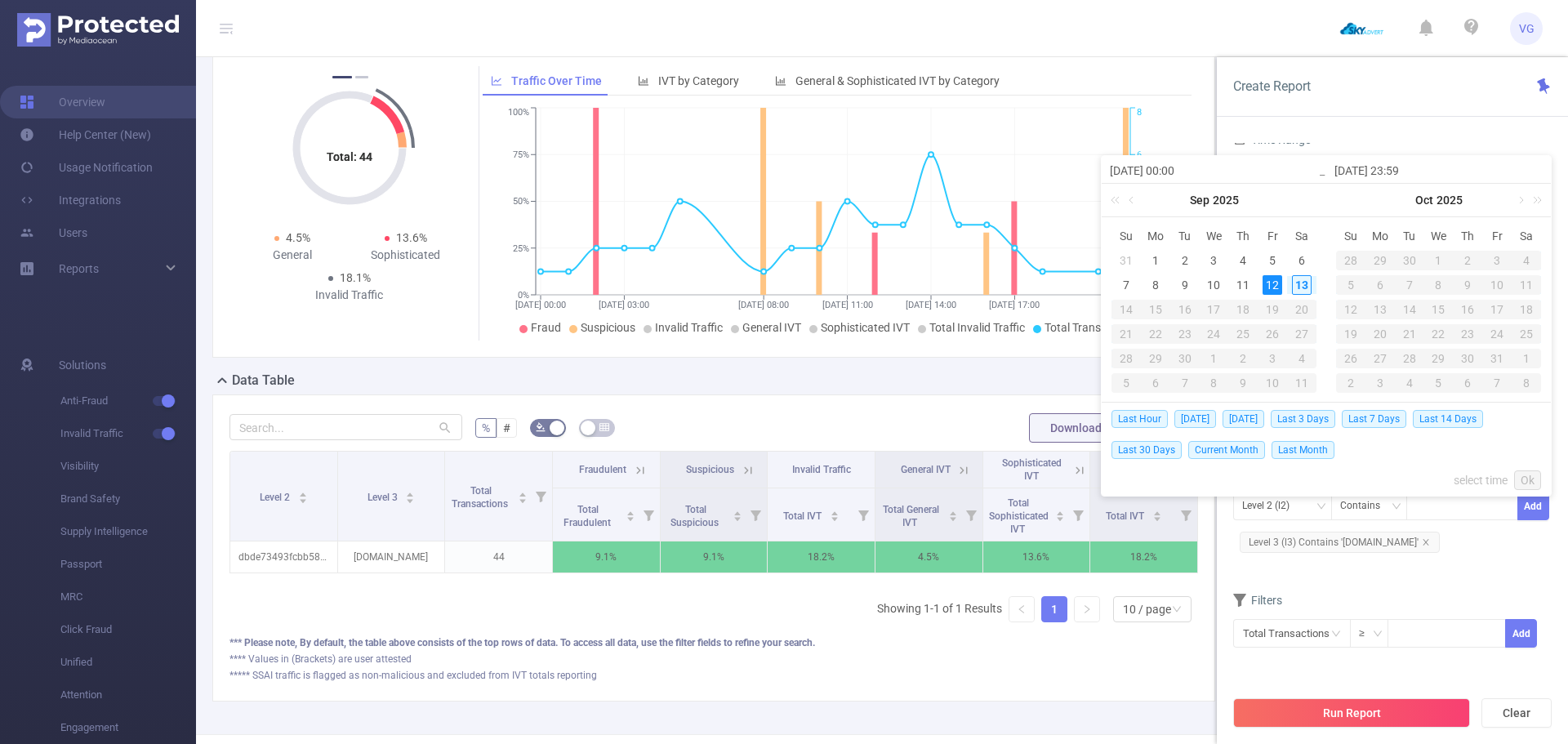
type input "[DATE] 23:59"
click at [1522, 484] on link "Ok" at bounding box center [1527, 480] width 27 height 19
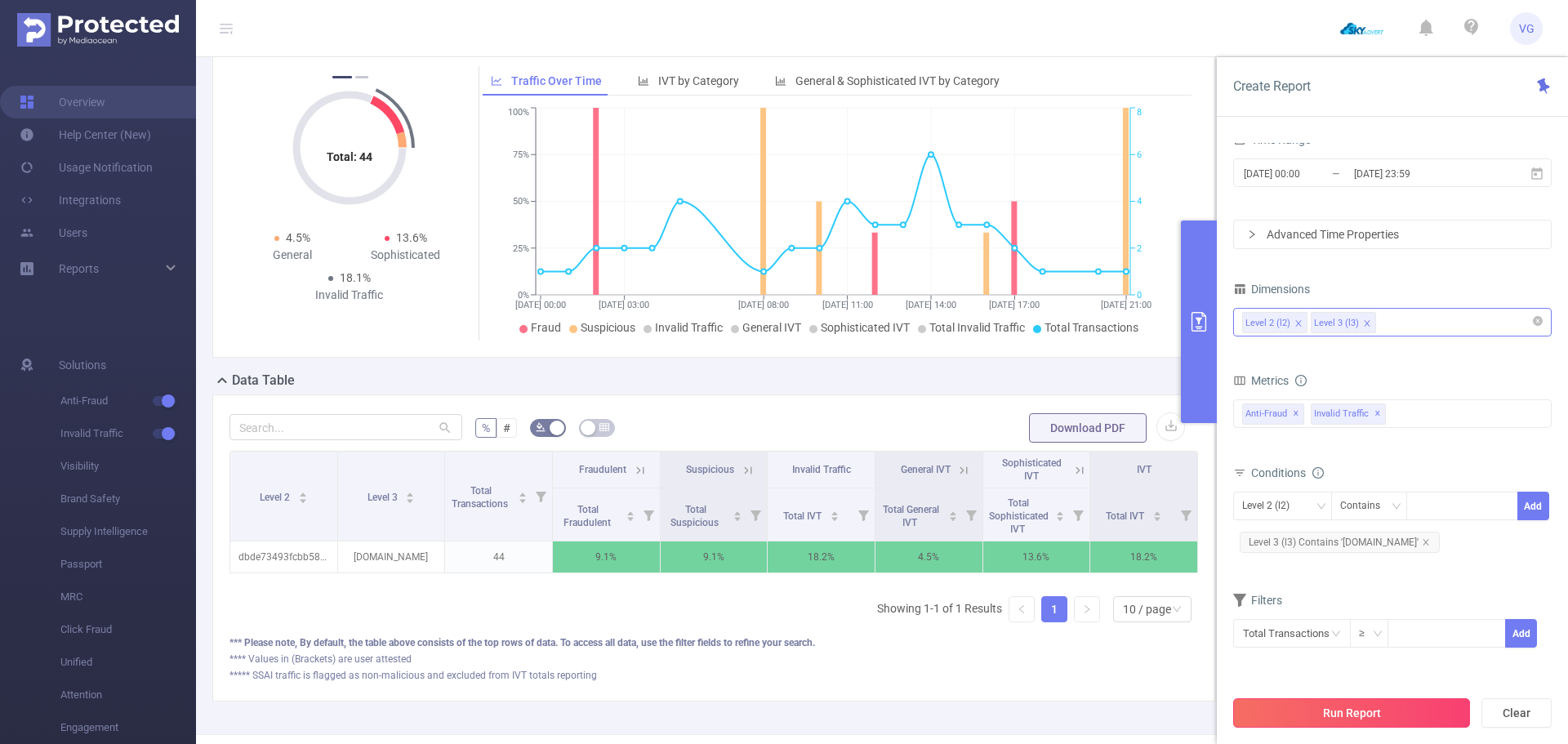
click at [1331, 724] on button "Run Report" at bounding box center [1351, 713] width 236 height 29
